Goal: Task Accomplishment & Management: Complete application form

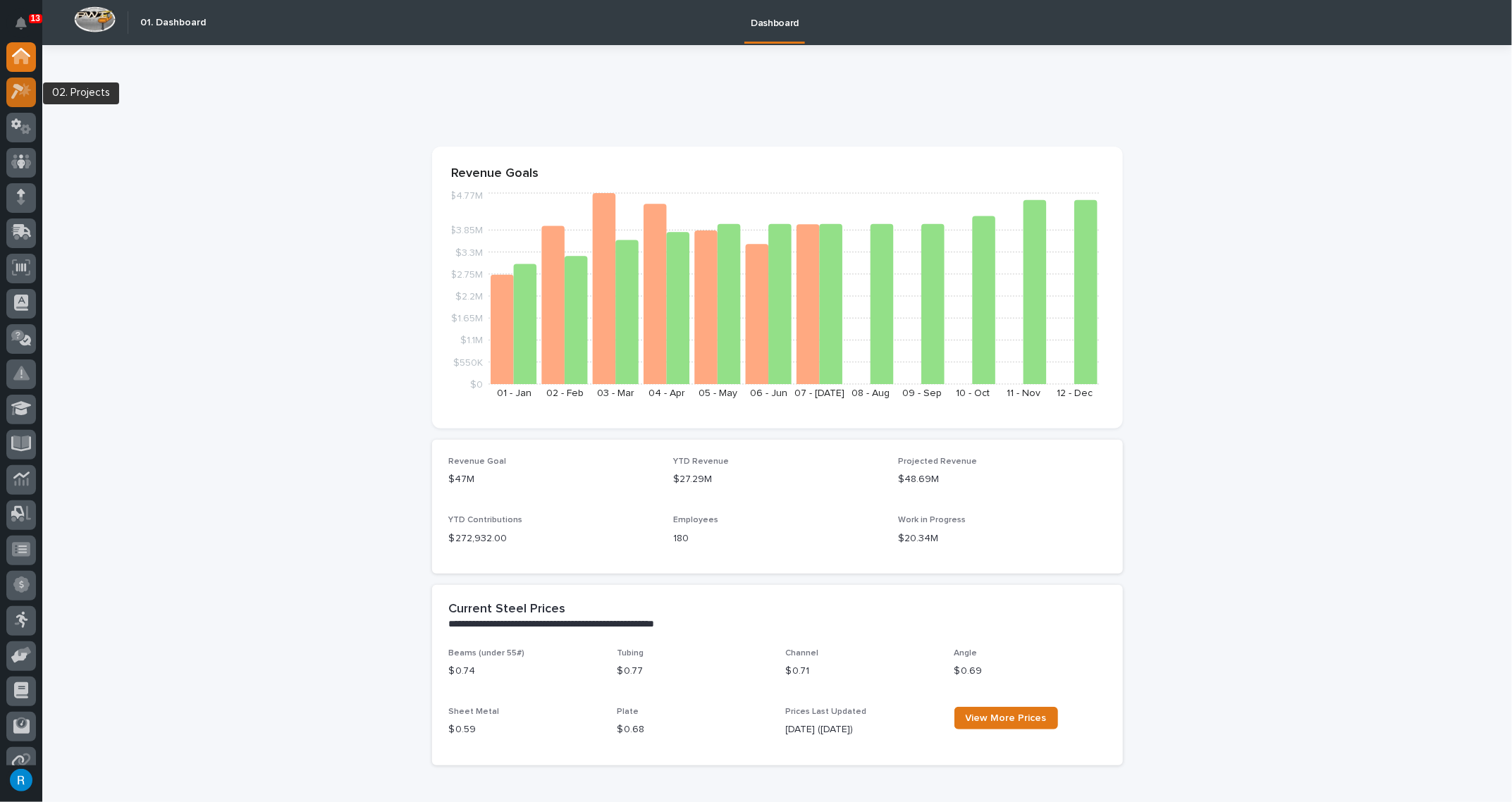
click at [23, 99] on icon at bounding box center [21, 91] width 21 height 16
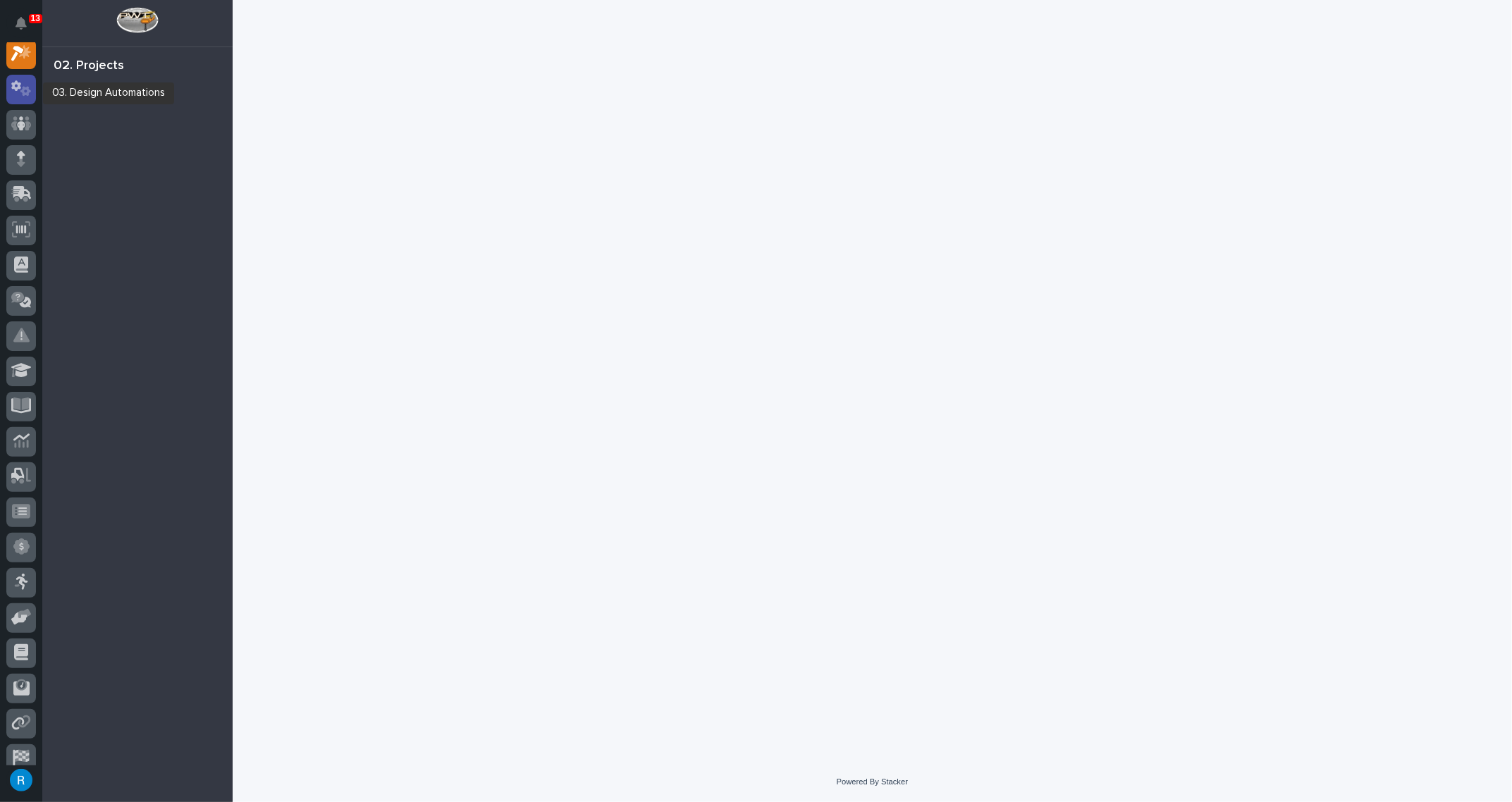
scroll to position [34, 0]
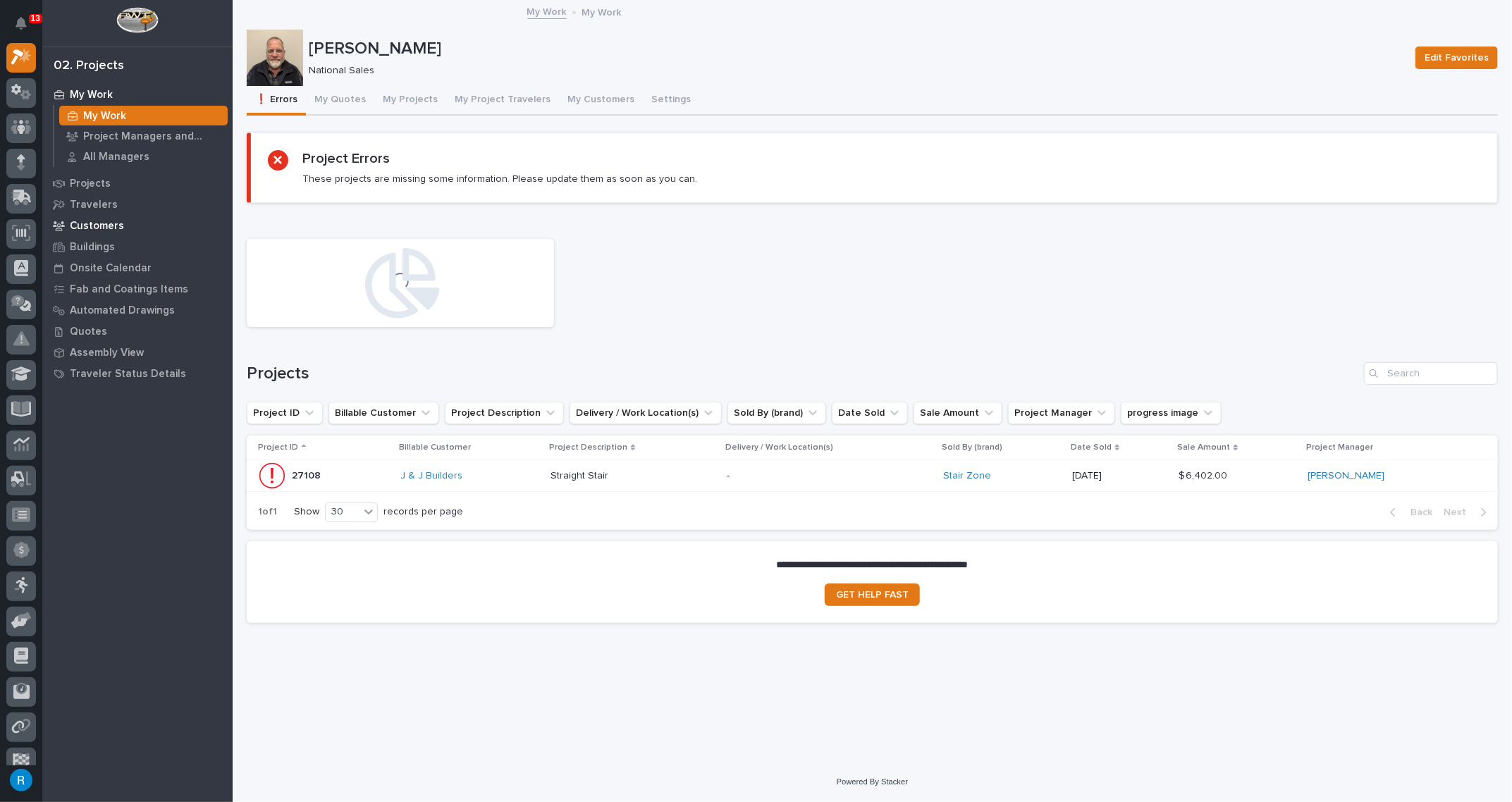
click at [92, 220] on p "Customers" at bounding box center [96, 226] width 54 height 13
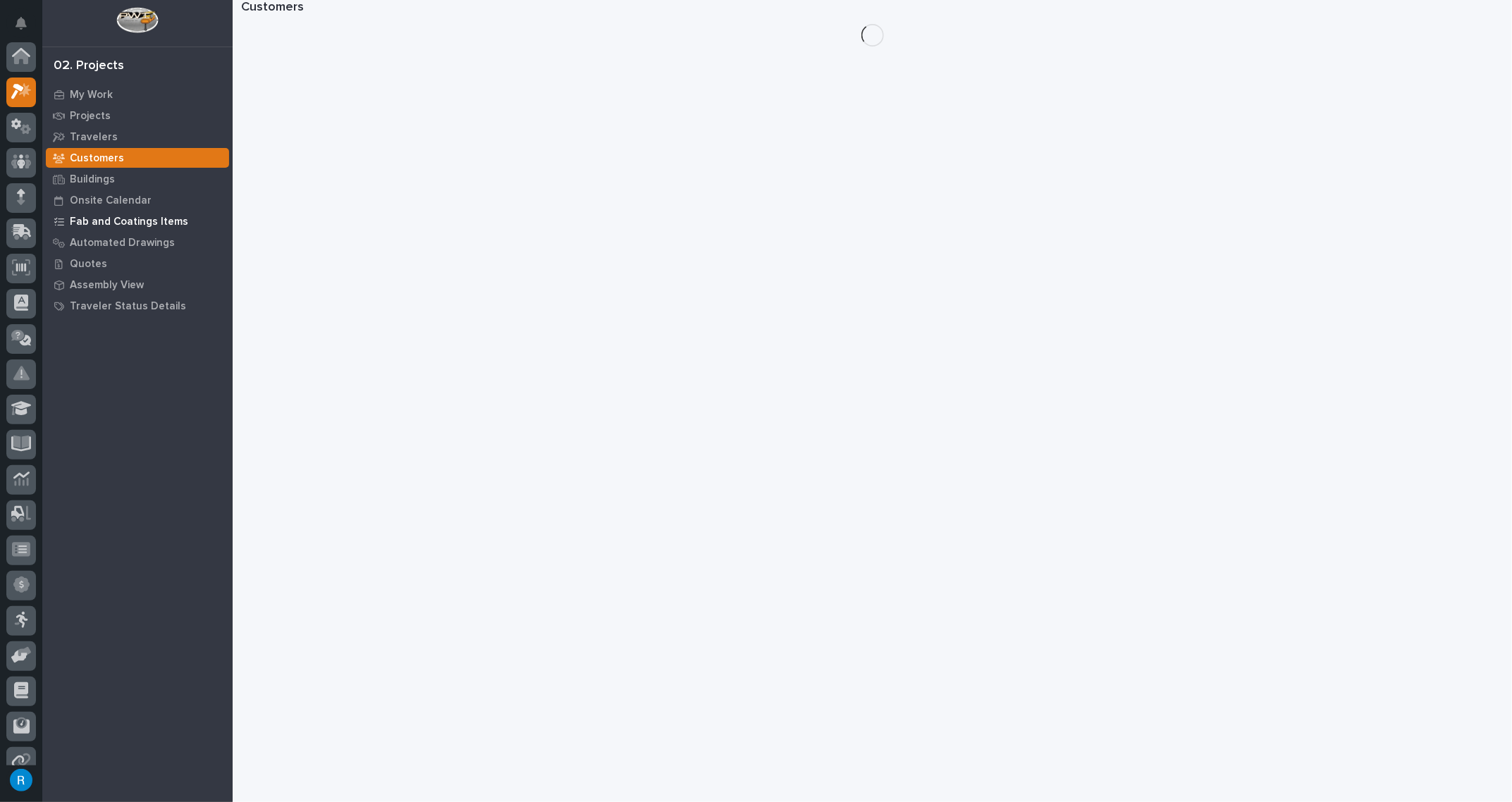
scroll to position [34, 0]
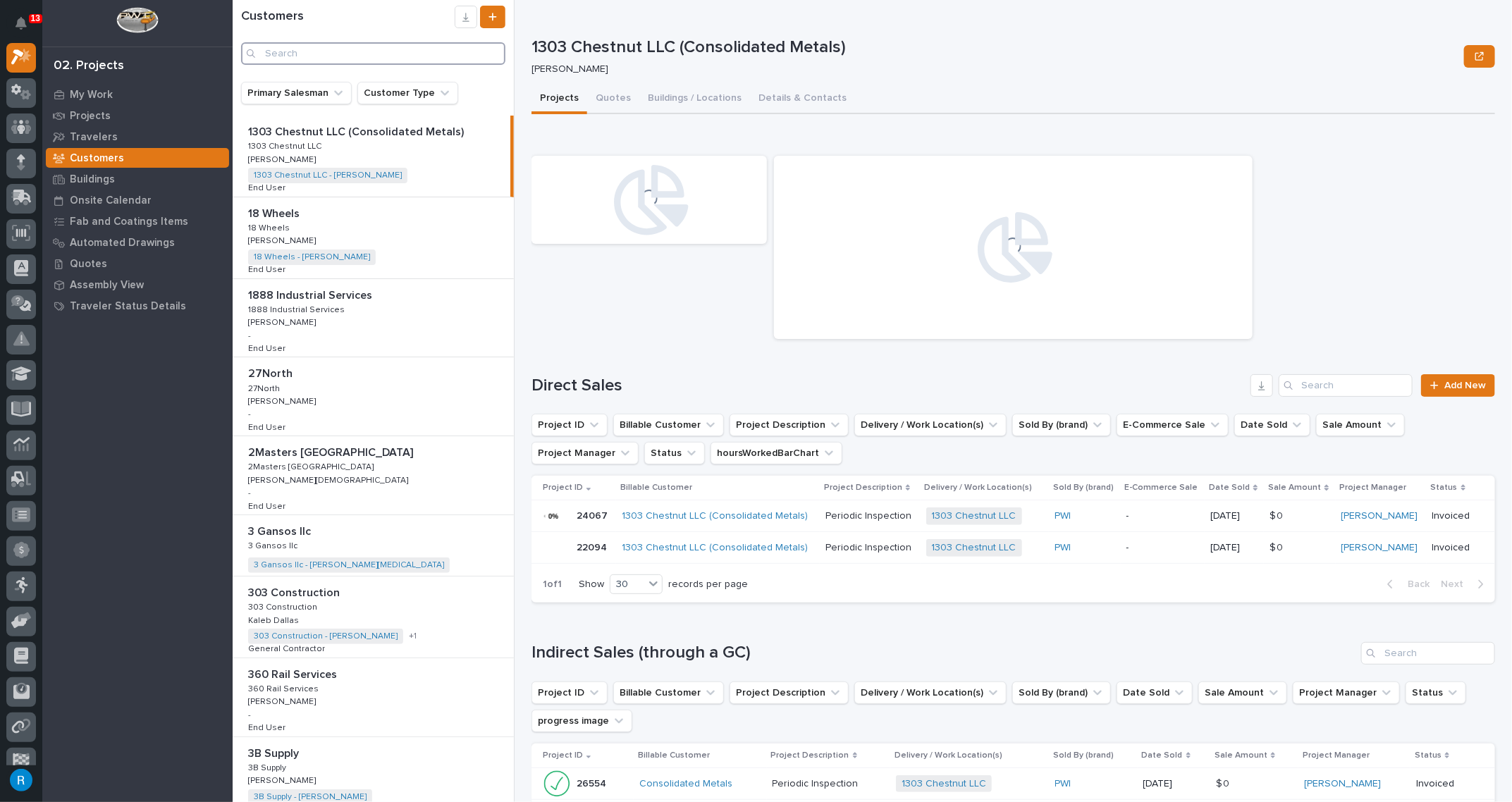
click at [275, 58] on input "Search" at bounding box center [374, 53] width 264 height 23
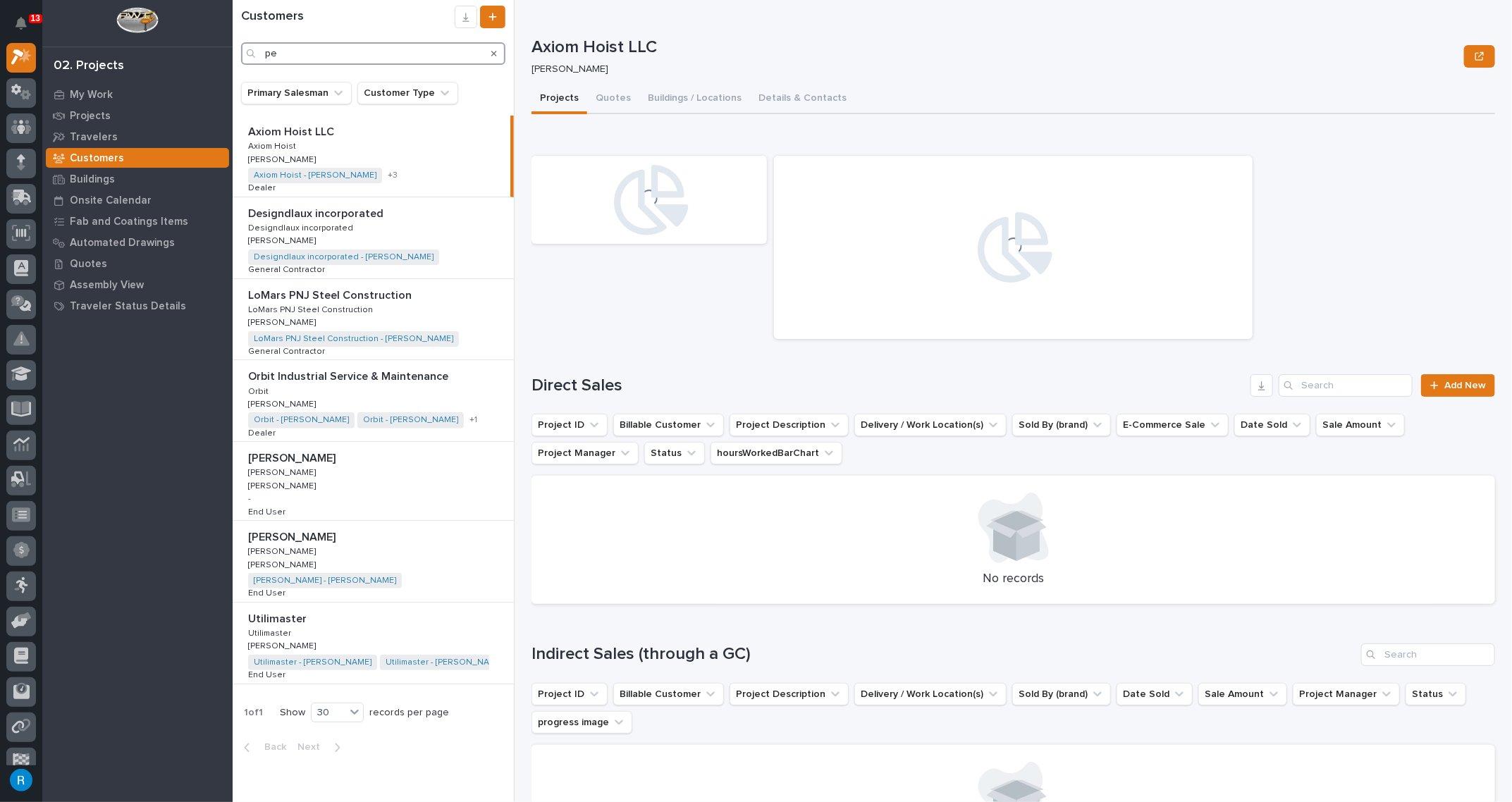
type input "p"
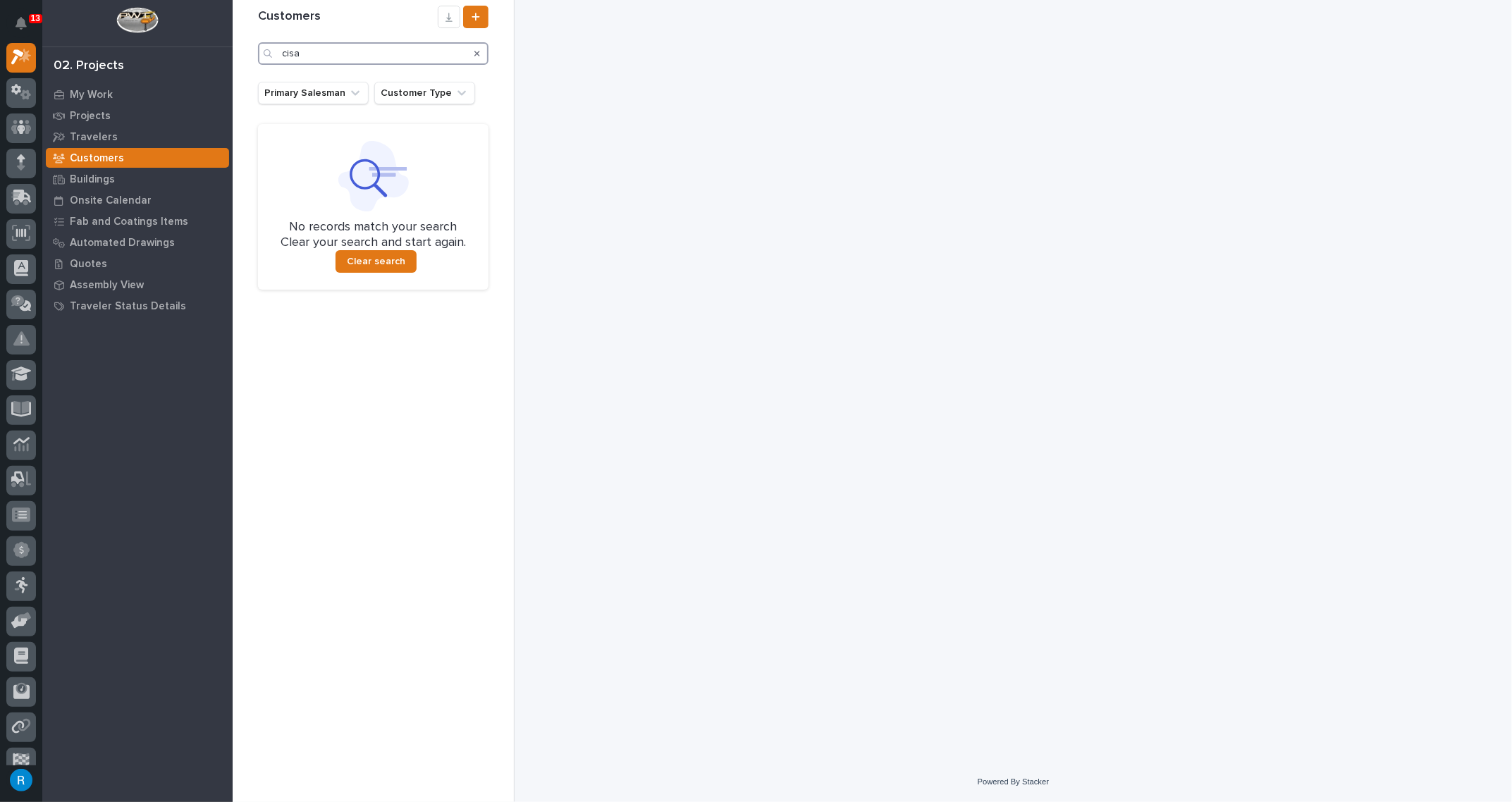
drag, startPoint x: 287, startPoint y: 50, endPoint x: 207, endPoint y: 40, distance: 80.6
click at [232, 40] on div "13 My Settings Log Out 02. Projects My Work Projects Travelers Customers Buildi…" at bounding box center [872, 401] width 1280 height 802
type input "cybersecurity"
click at [83, 94] on p "My Work" at bounding box center [91, 95] width 43 height 13
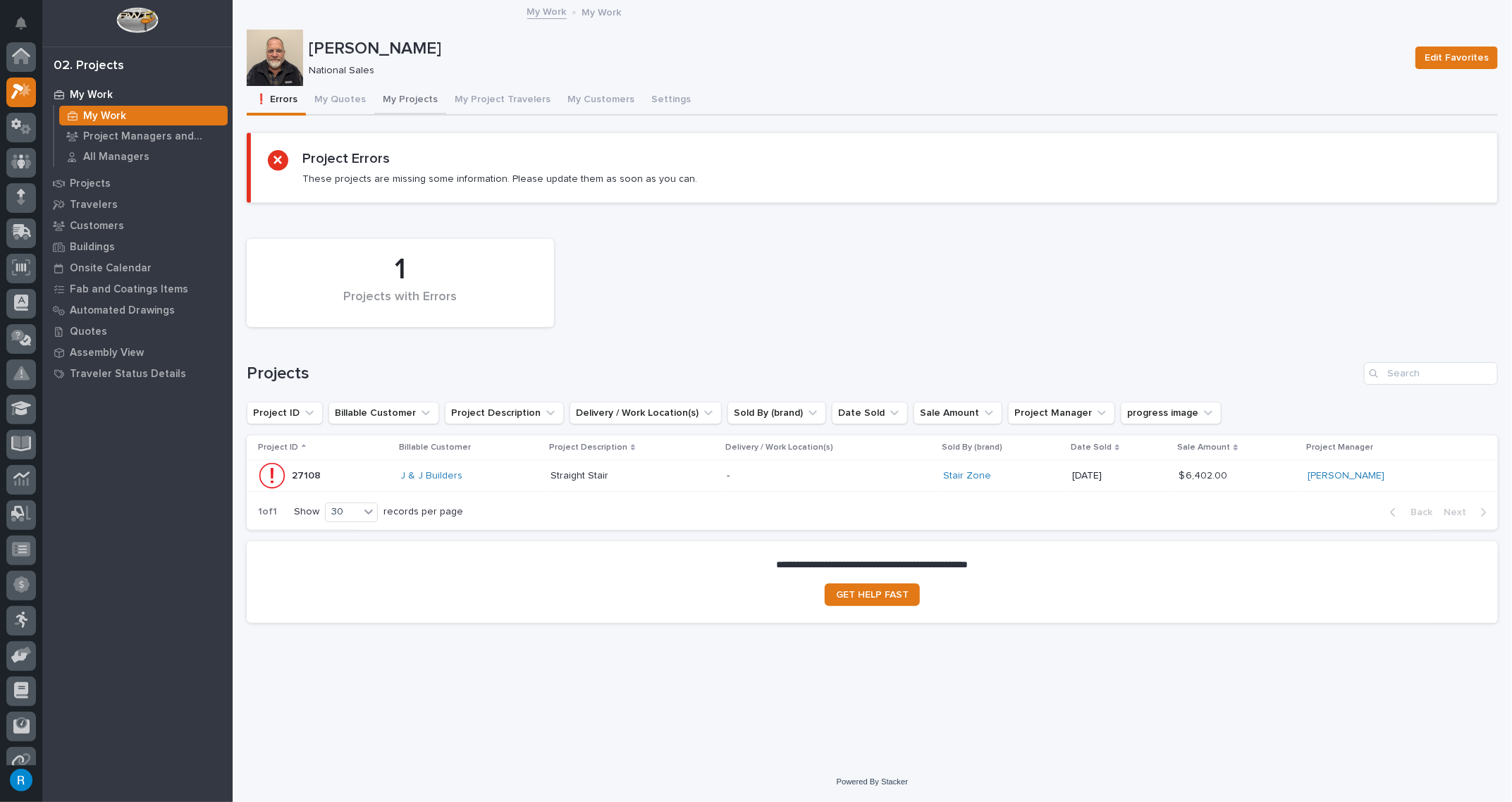
scroll to position [34, 0]
click at [335, 95] on button "My Quotes" at bounding box center [339, 101] width 68 height 30
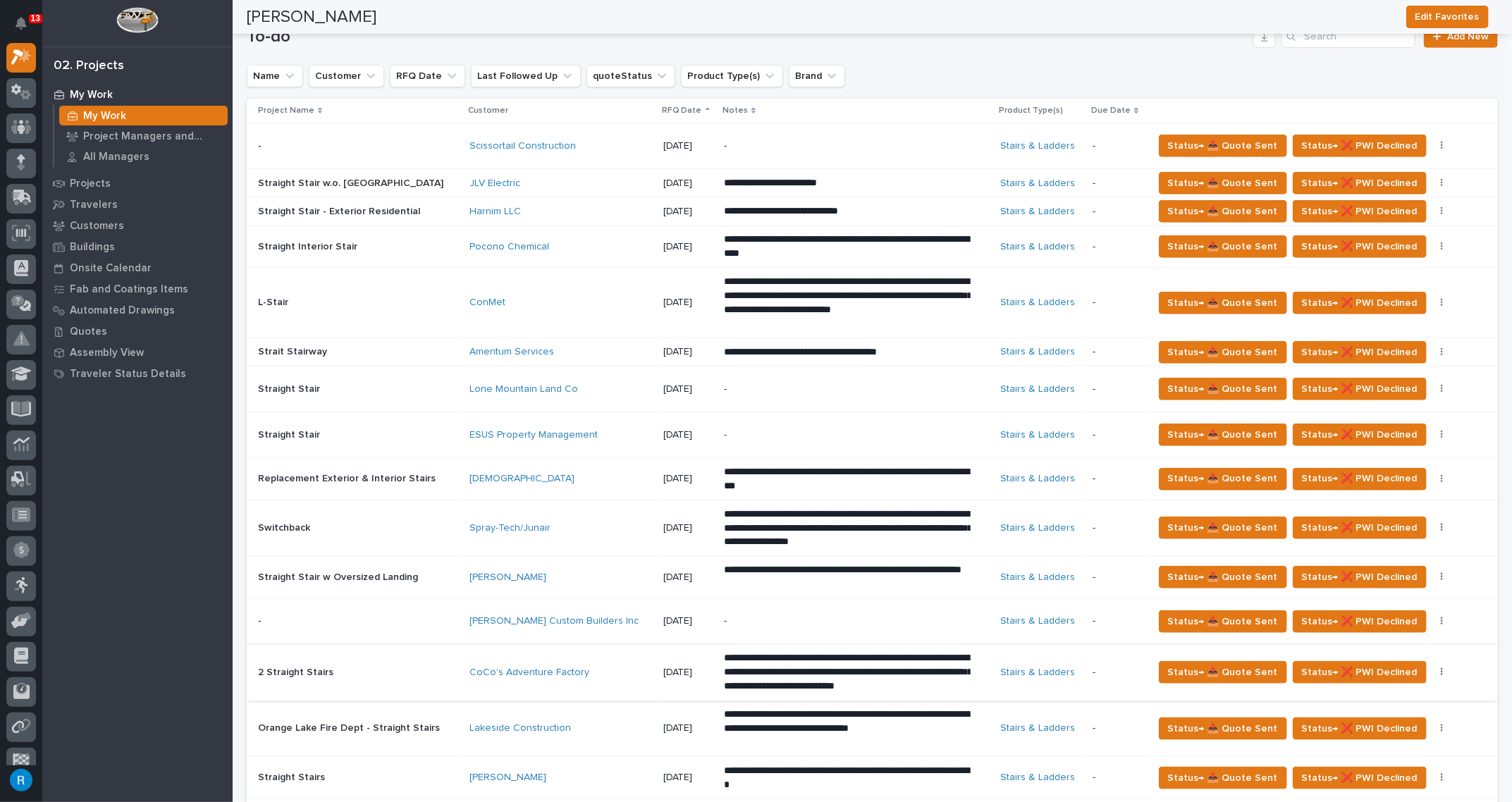
scroll to position [513, 0]
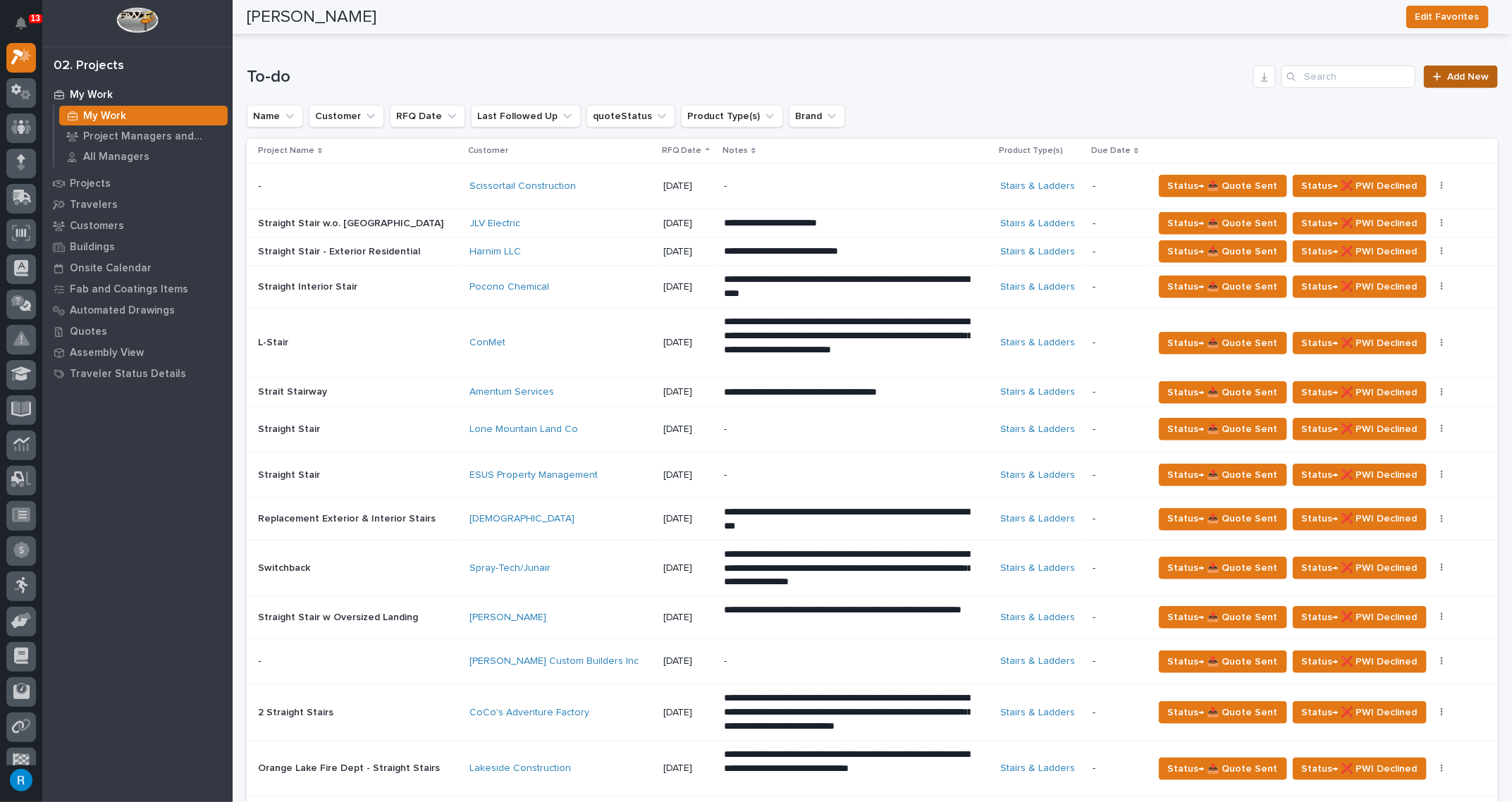
click at [1458, 80] on link "Add New" at bounding box center [1461, 77] width 74 height 23
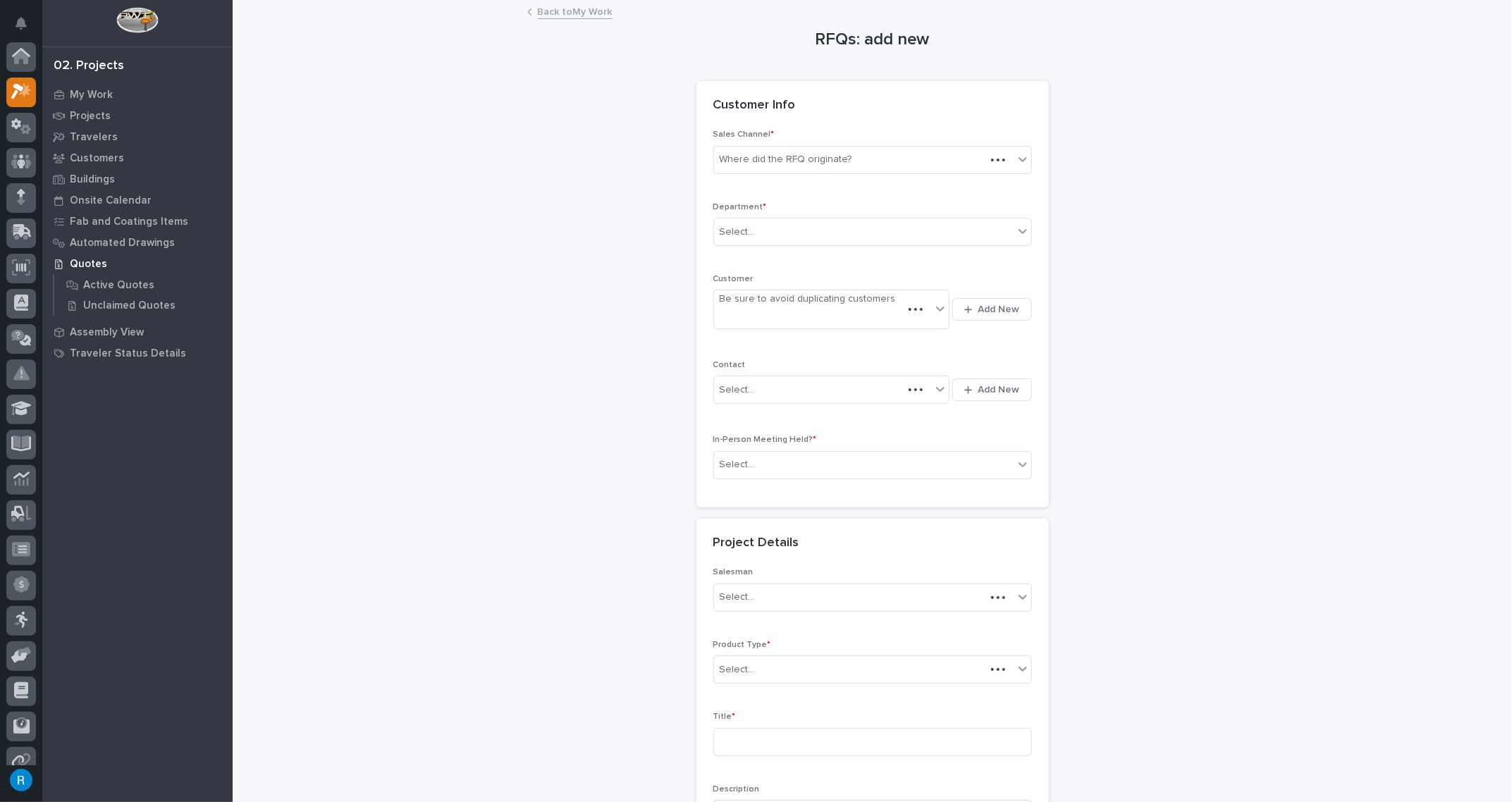
scroll to position [34, 0]
click at [732, 157] on div "Where did the RFQ originate?" at bounding box center [785, 159] width 132 height 15
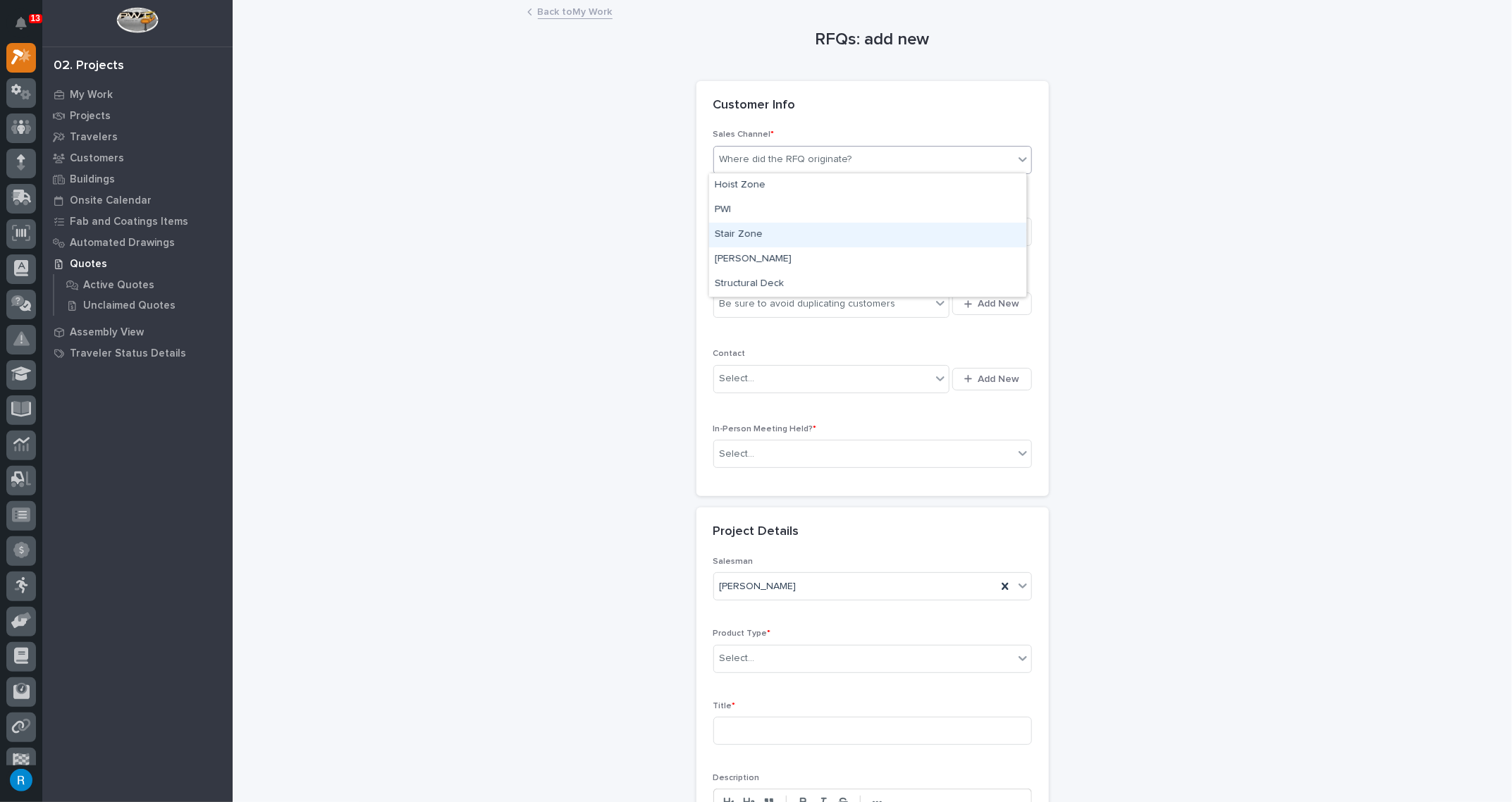
click at [732, 232] on div "Stair Zone" at bounding box center [867, 235] width 317 height 24
click at [733, 228] on div "Select..." at bounding box center [737, 231] width 35 height 15
click at [730, 253] on span "National Sales" at bounding box center [750, 257] width 71 height 15
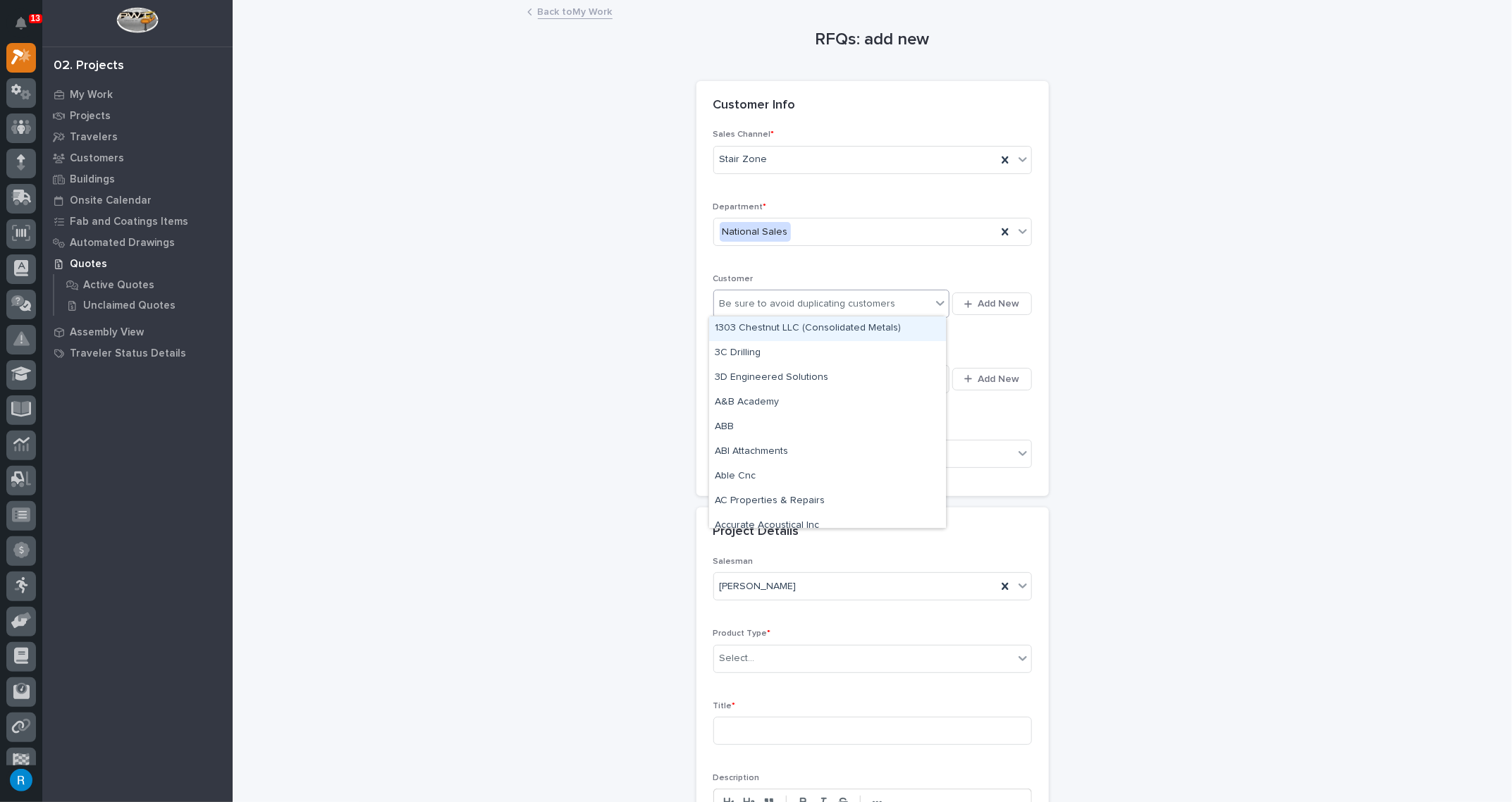
click at [906, 299] on div "Be sure to avoid duplicating customers" at bounding box center [823, 304] width 218 height 23
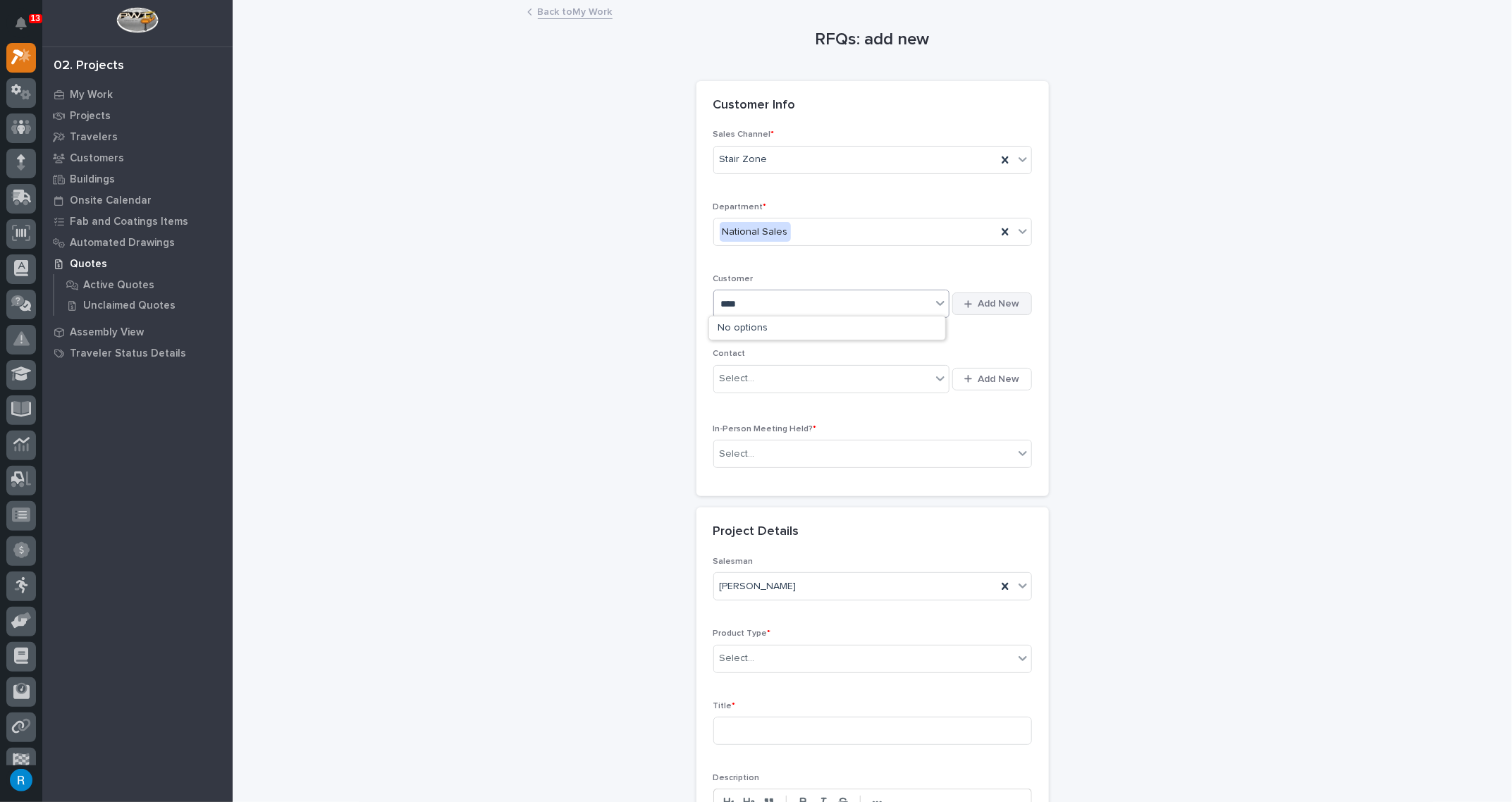
type input "****"
click at [1003, 304] on span "Add New" at bounding box center [999, 303] width 41 height 13
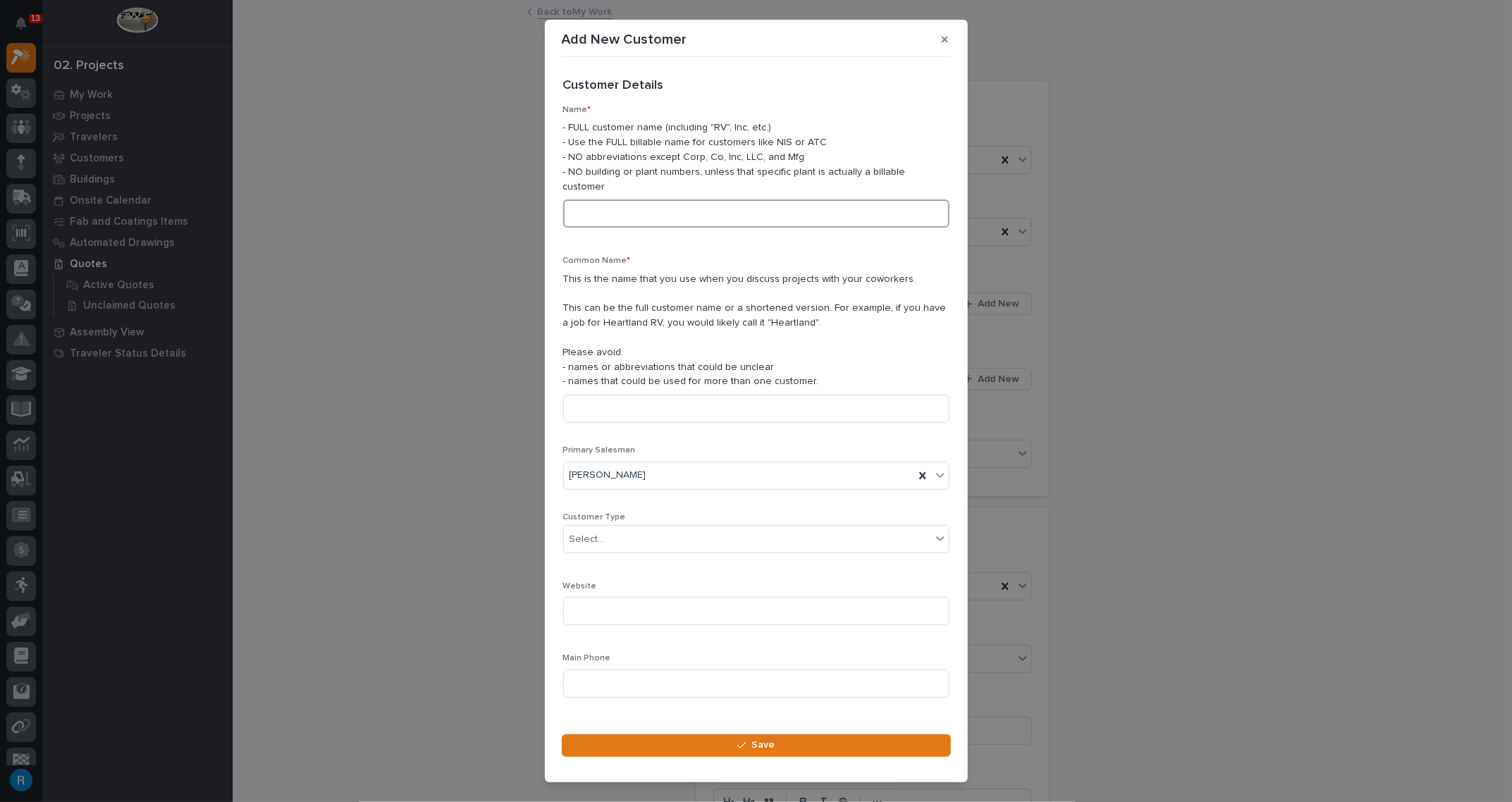
click at [584, 201] on input at bounding box center [756, 213] width 387 height 28
type input "c"
drag, startPoint x: 816, startPoint y: 199, endPoint x: 538, endPoint y: 187, distance: 278.3
click at [538, 187] on div "Add New Customer Loading... Saving… Loading... Saving… Loading... Saving… Custo…" at bounding box center [756, 401] width 1512 height 802
type input "CISA - Cybersecurity & Infrastructure Security Agency"
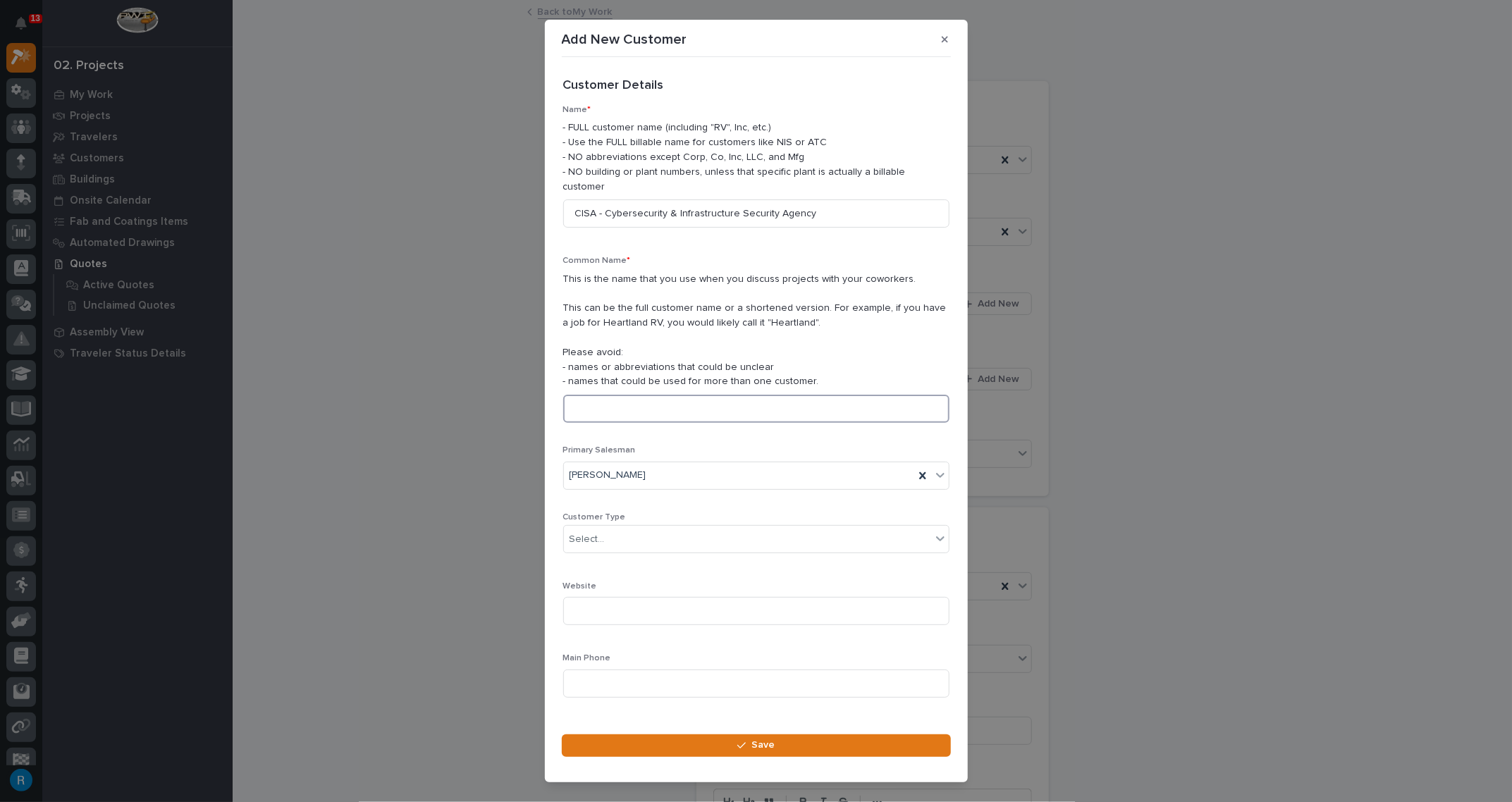
click at [587, 395] on input at bounding box center [756, 409] width 387 height 28
paste input "CISA - Cybersecurity & Infrastructure Security Agency"
type input "CISA - Cybersecurity & Infrastructure Security Agency"
click at [623, 528] on div "Select..." at bounding box center [747, 539] width 367 height 23
click at [580, 573] on div "End User" at bounding box center [751, 574] width 375 height 24
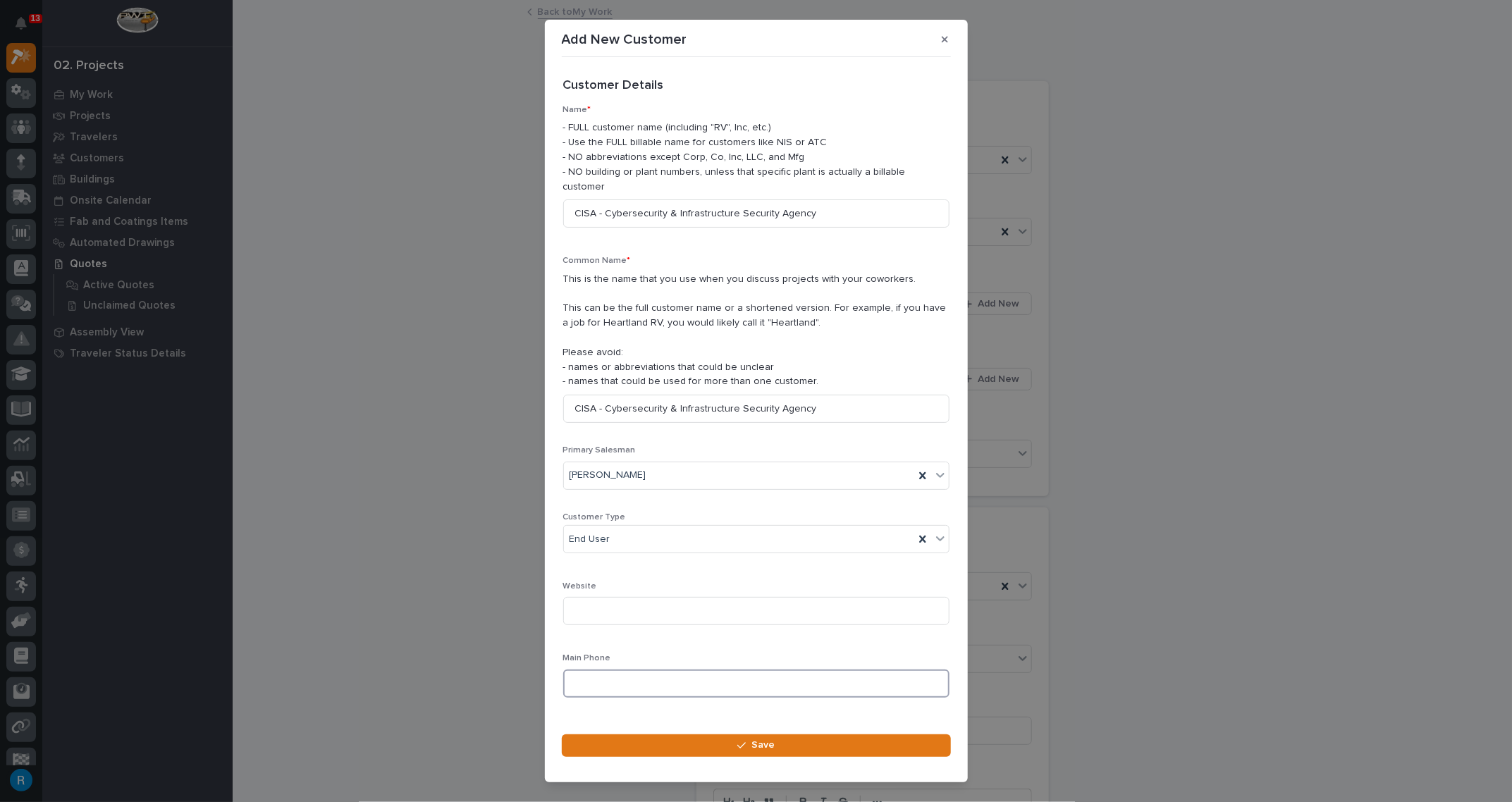
click at [583, 669] on input at bounding box center [756, 683] width 387 height 28
type input "[PHONE_NUMBER]"
click at [759, 752] on span "Save" at bounding box center [763, 745] width 23 height 13
